Goal: Download file/media

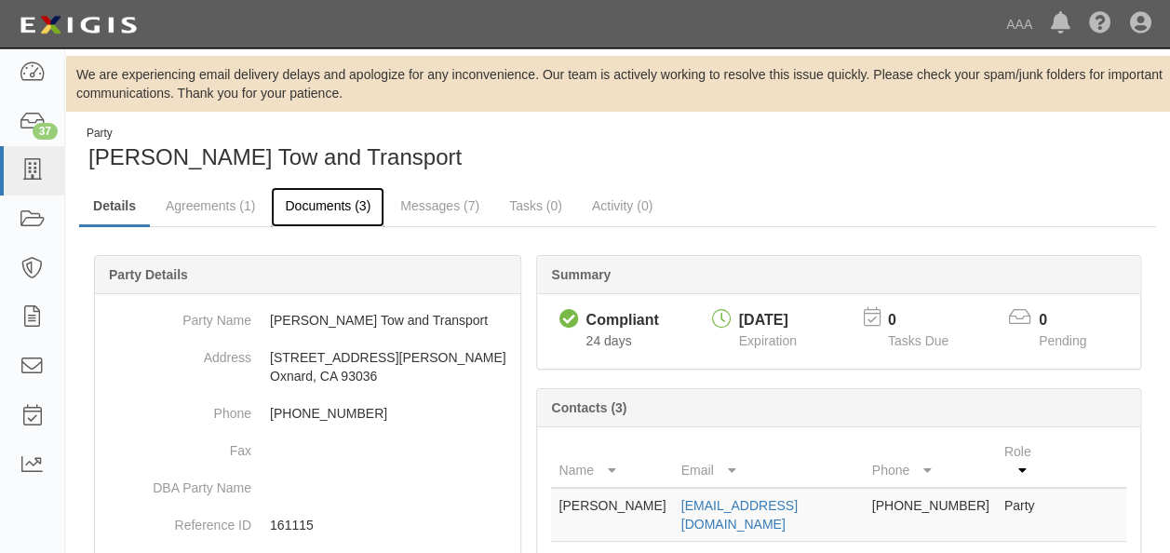
click at [307, 207] on link "Documents (3)" at bounding box center [328, 207] width 114 height 40
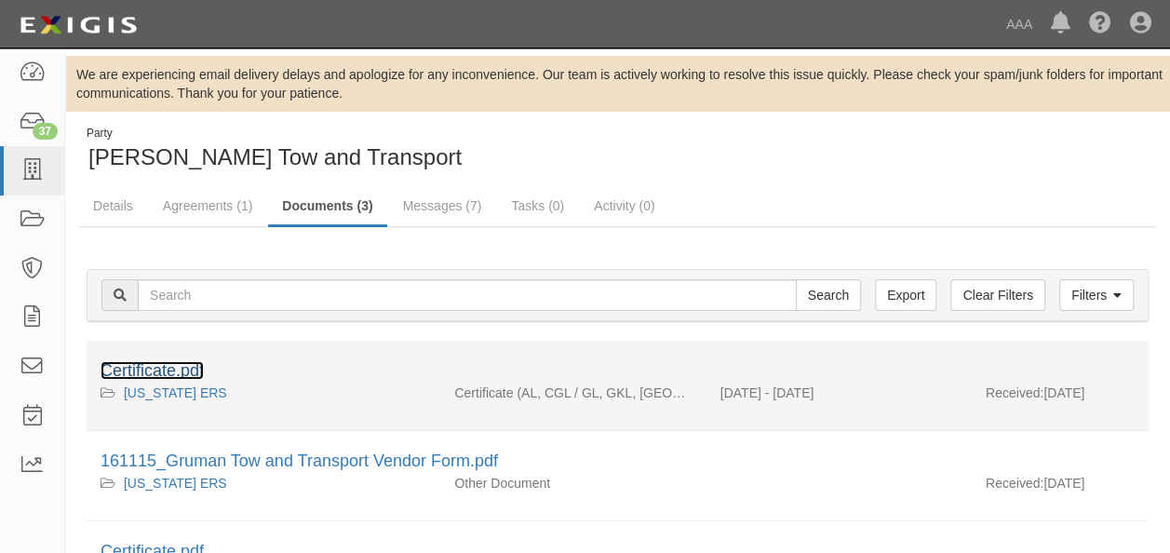
click at [170, 370] on link "Certificate.pdf" at bounding box center [152, 370] width 103 height 19
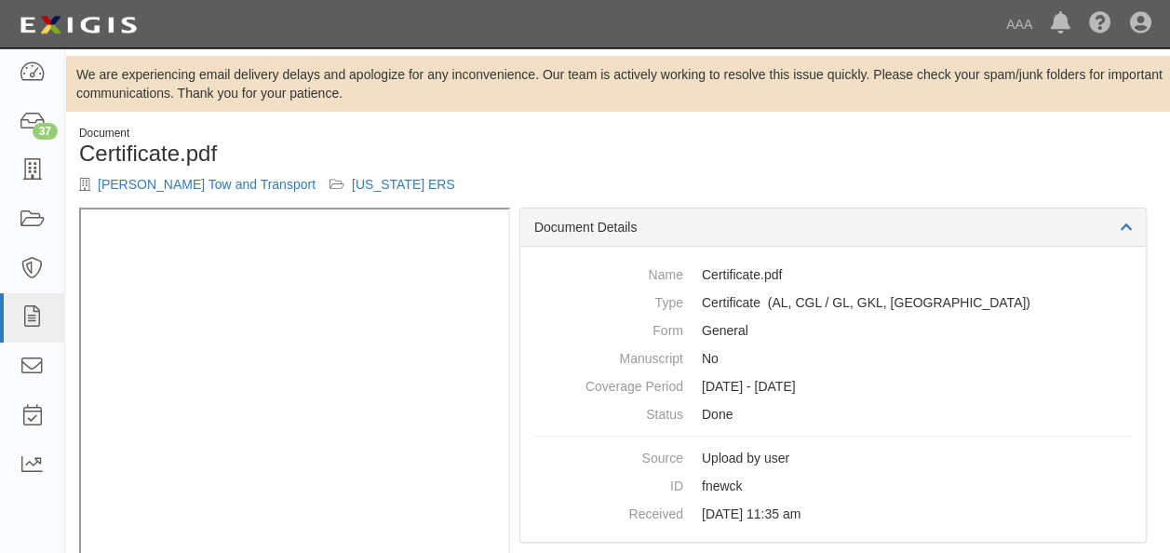
drag, startPoint x: 151, startPoint y: 210, endPoint x: 671, endPoint y: 142, distance: 524.7
click at [674, 140] on div "Document Certificate.pdf Gruman Tow and Transport California ERS" at bounding box center [617, 167] width 1105 height 82
click at [897, 182] on div "Document Certificate.pdf Gruman Tow and Transport California ERS" at bounding box center [617, 167] width 1105 height 82
